Goal: Task Accomplishment & Management: Manage account settings

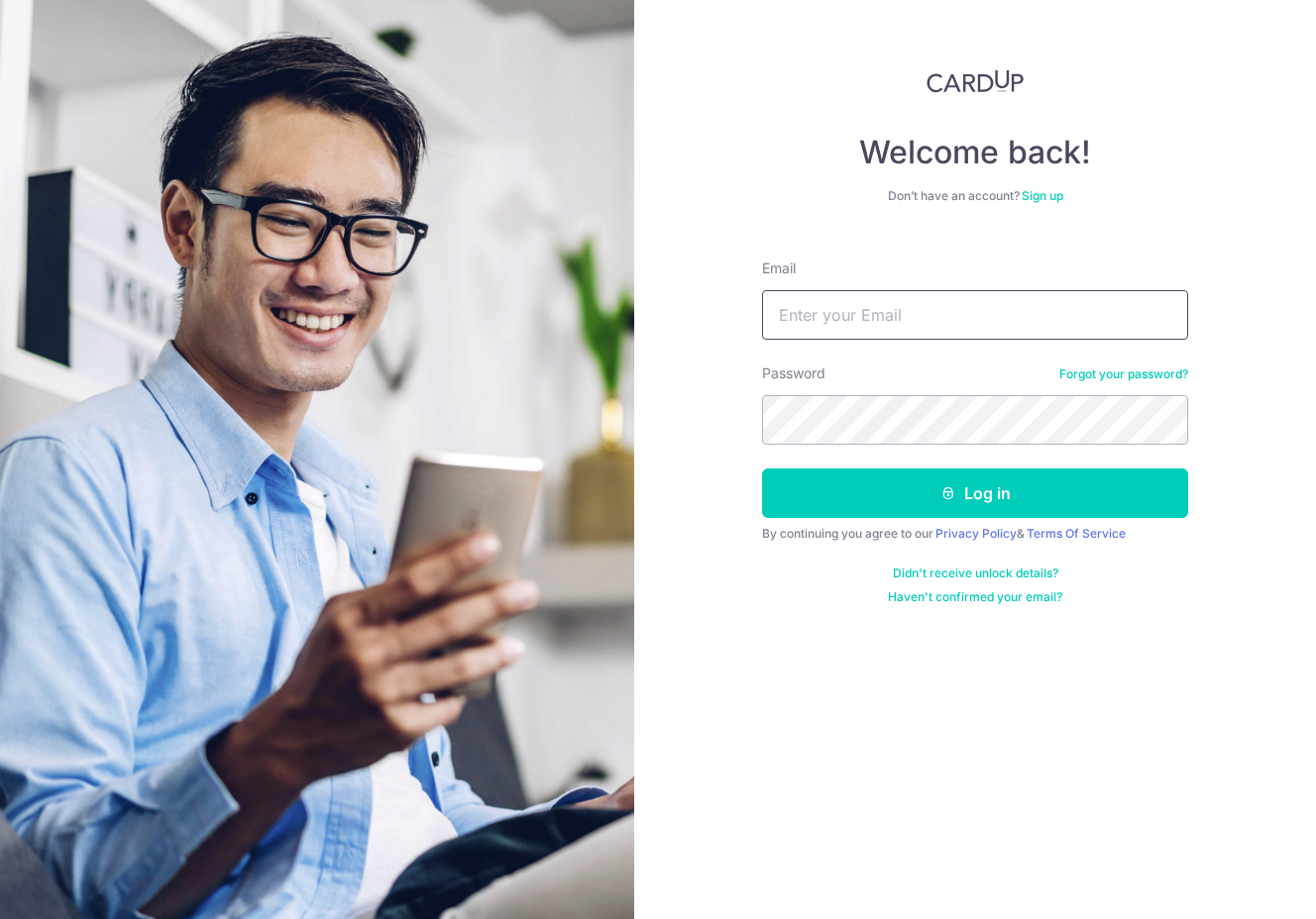
type input "[EMAIL_ADDRESS][DOMAIN_NAME]"
click at [975, 493] on button "Log in" at bounding box center [975, 493] width 426 height 50
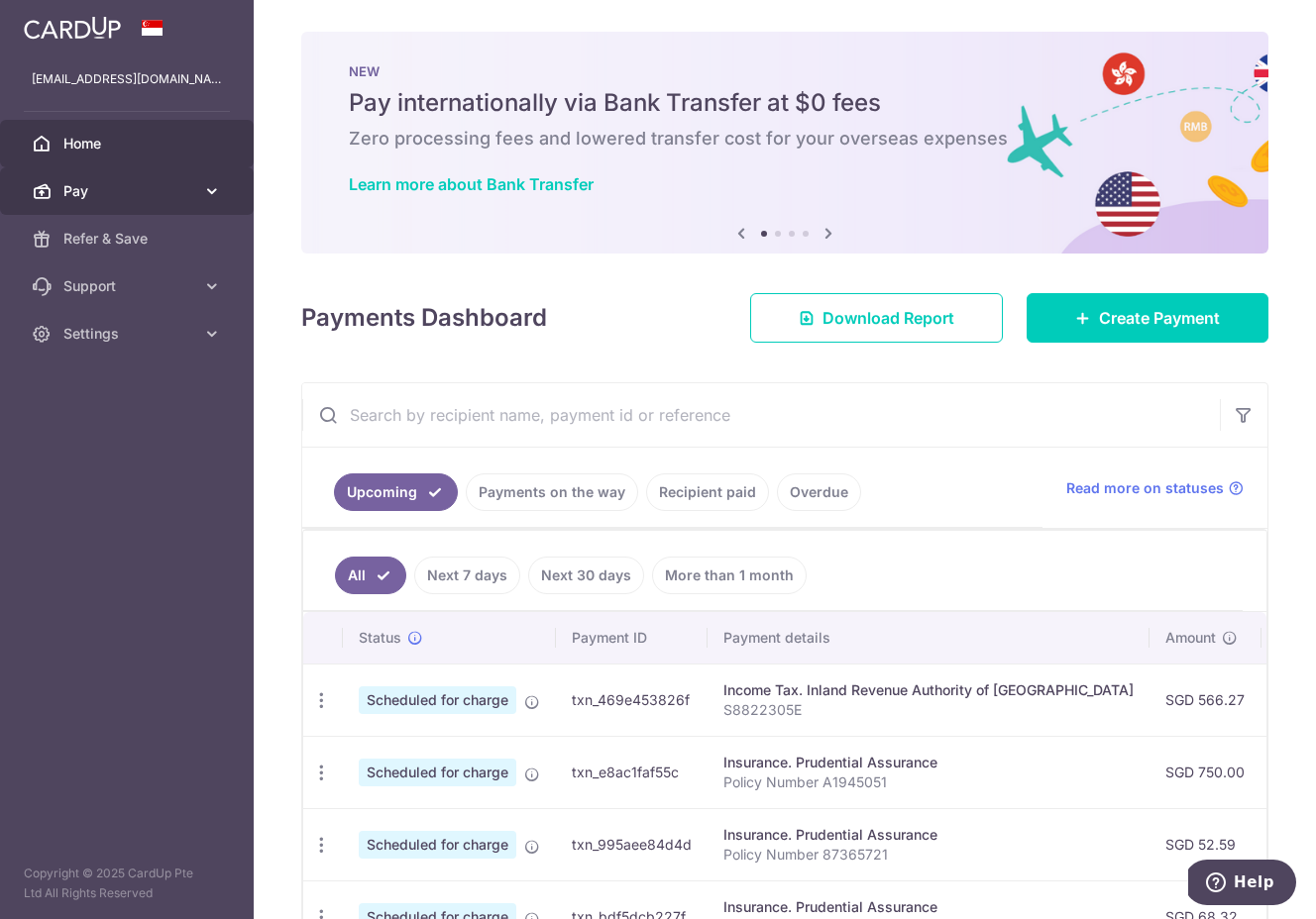
click at [79, 199] on span "Pay" at bounding box center [129, 192] width 131 height 20
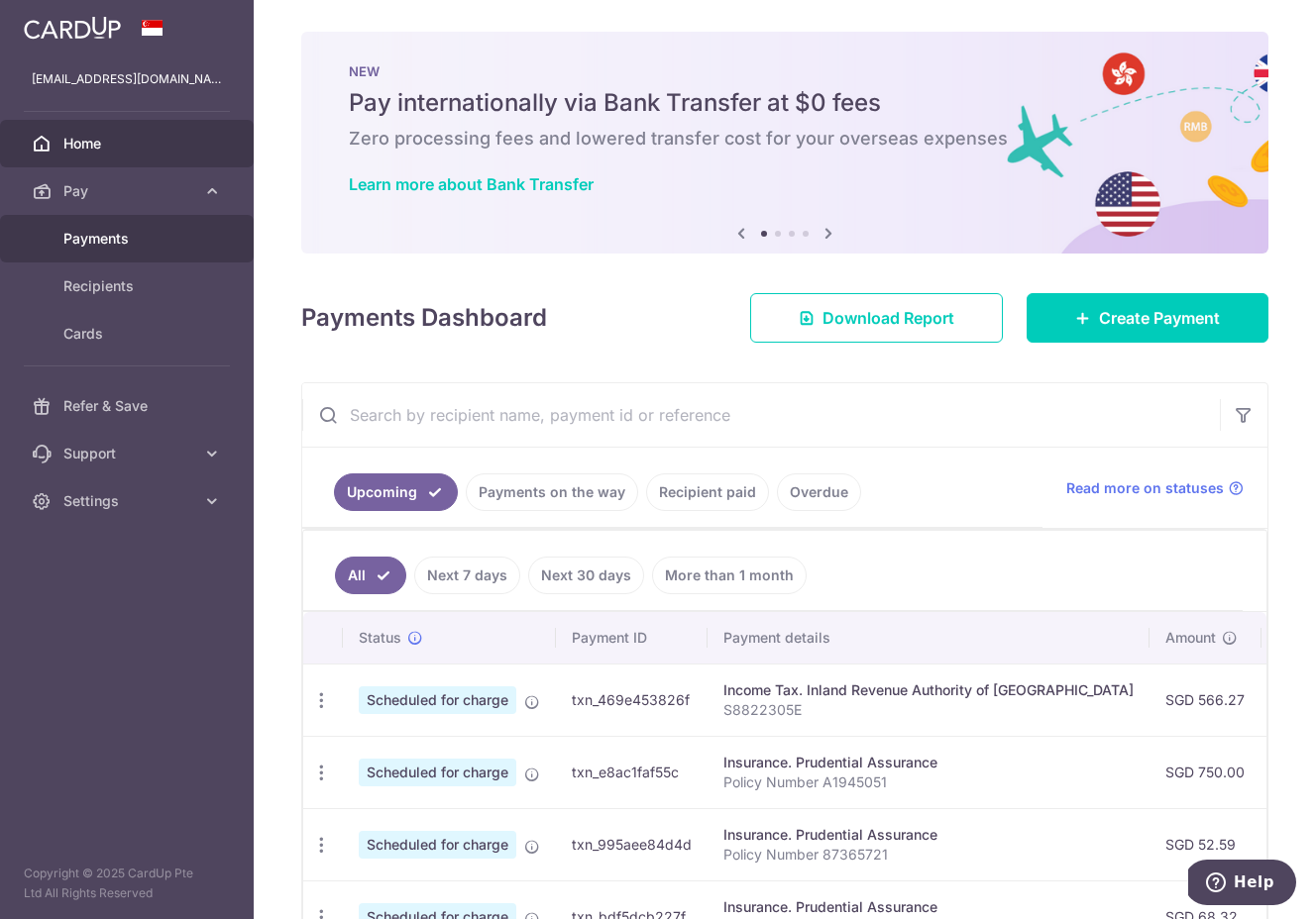
click at [117, 241] on span "Payments" at bounding box center [129, 239] width 131 height 20
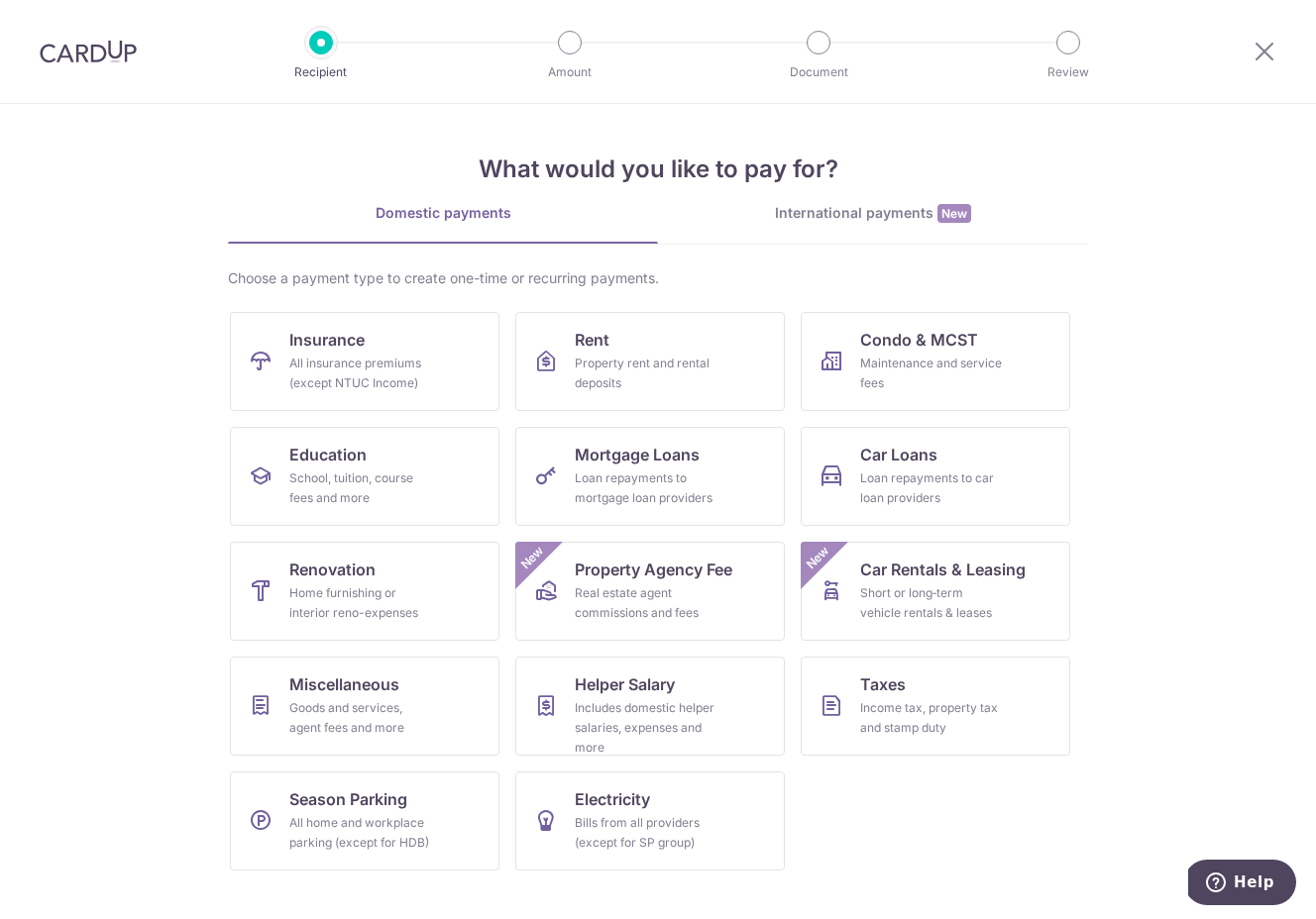
click at [219, 107] on section "What would you like to pay for? Domestic payments International payments New Ch…" at bounding box center [658, 512] width 1316 height 816
click at [1257, 46] on icon at bounding box center [1264, 51] width 24 height 25
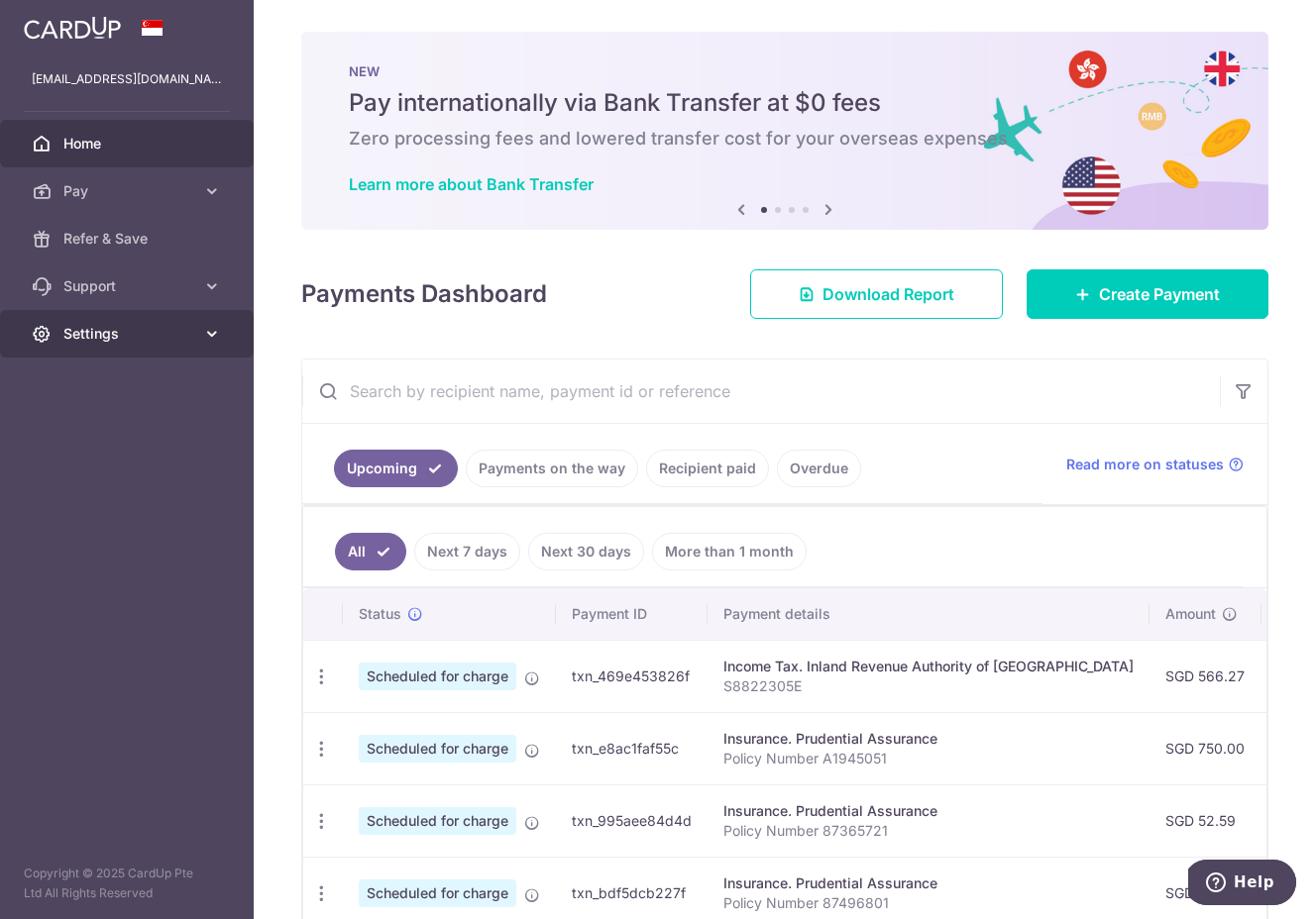
click at [104, 349] on link "Settings" at bounding box center [127, 333] width 254 height 48
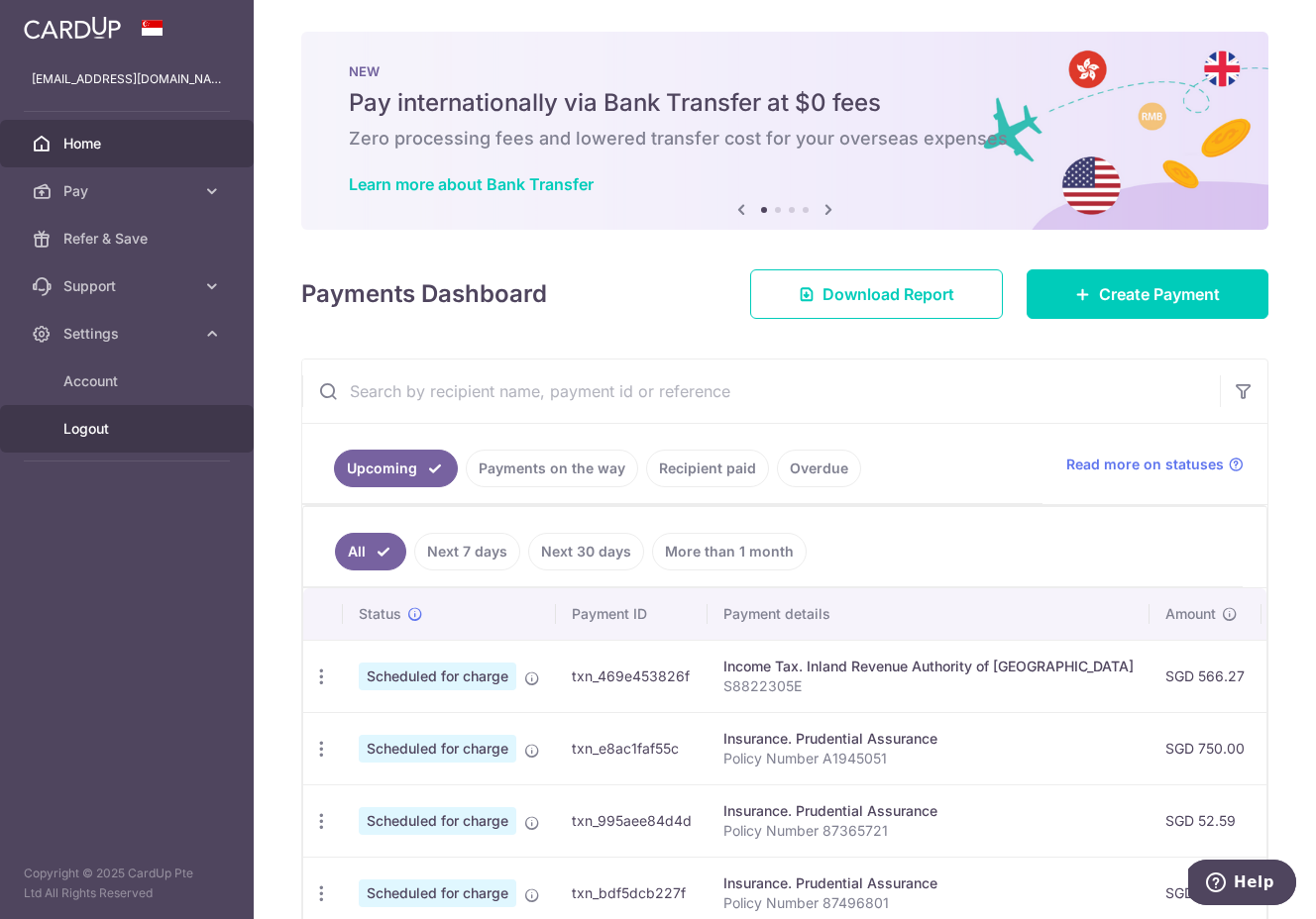
click at [70, 423] on span "Logout" at bounding box center [129, 429] width 131 height 20
